Goal: Go to known website: Go to known website

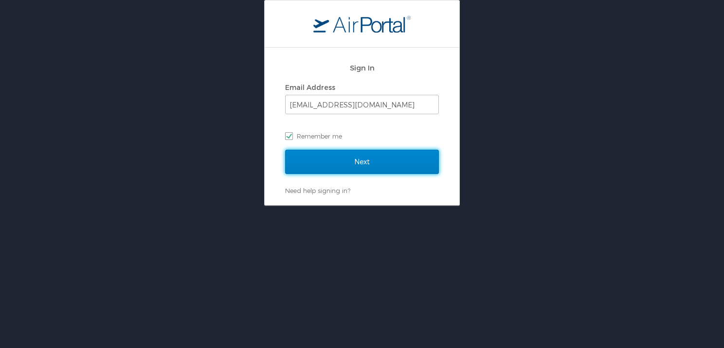
click at [366, 158] on input "Next" at bounding box center [362, 162] width 154 height 24
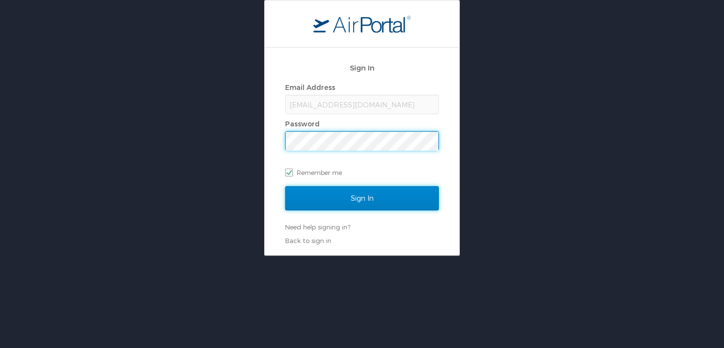
click at [357, 198] on input "Sign In" at bounding box center [362, 198] width 154 height 24
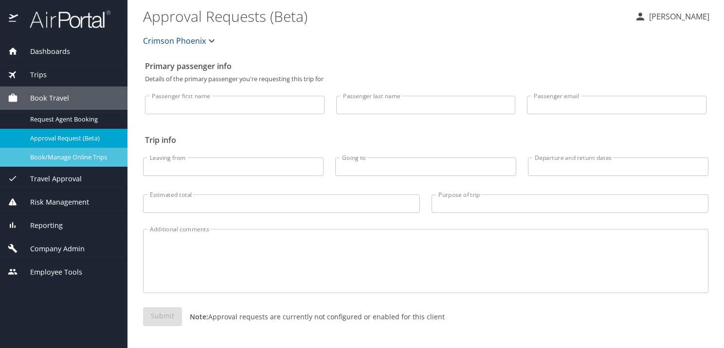
click at [39, 155] on span "Book/Manage Online Trips" at bounding box center [73, 157] width 86 height 9
